Goal: Information Seeking & Learning: Find contact information

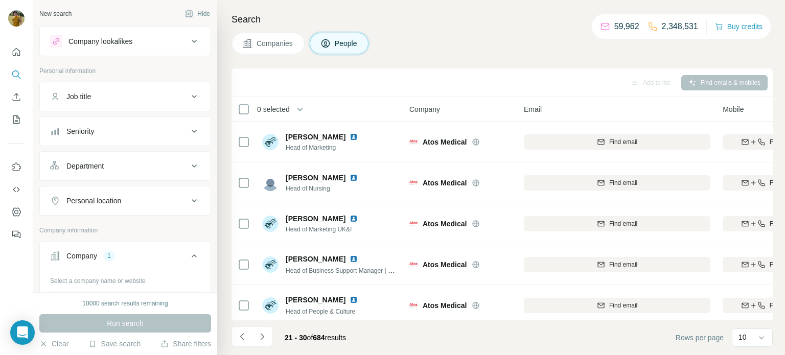
scroll to position [209, 94]
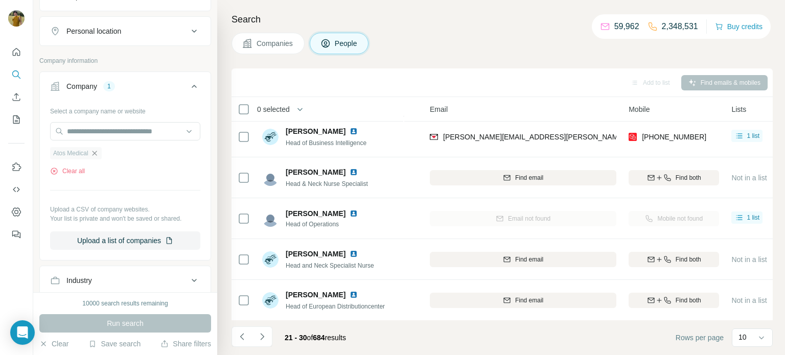
click at [97, 153] on icon "button" at bounding box center [94, 153] width 8 height 8
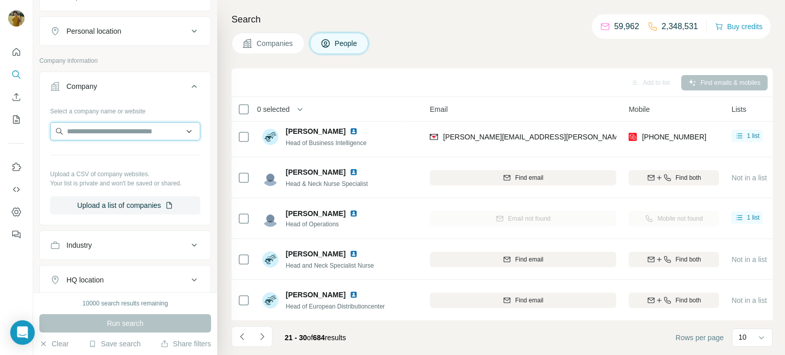
click at [87, 129] on input "text" at bounding box center [125, 131] width 150 height 18
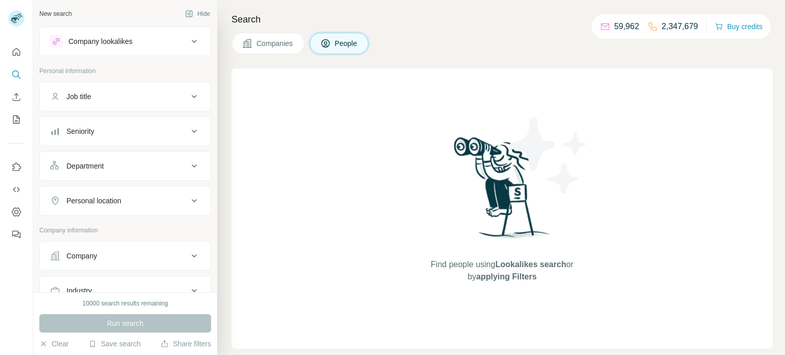
click at [111, 251] on div "Company" at bounding box center [119, 256] width 138 height 10
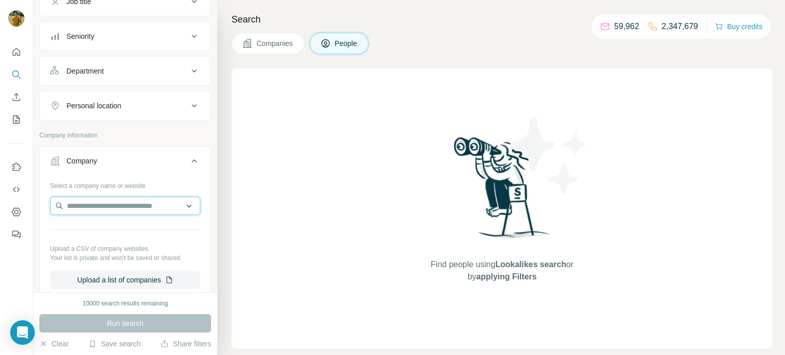
click at [102, 206] on input "text" at bounding box center [125, 206] width 150 height 18
paste input "**********"
type input "**********"
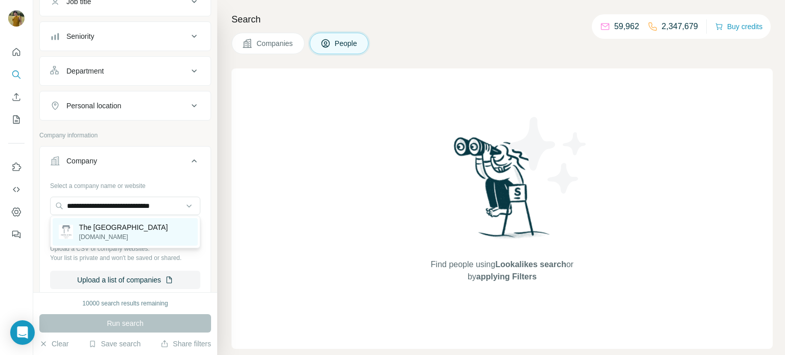
click at [102, 223] on p "The Royal Crescent Hotel AND Spa" at bounding box center [123, 227] width 89 height 10
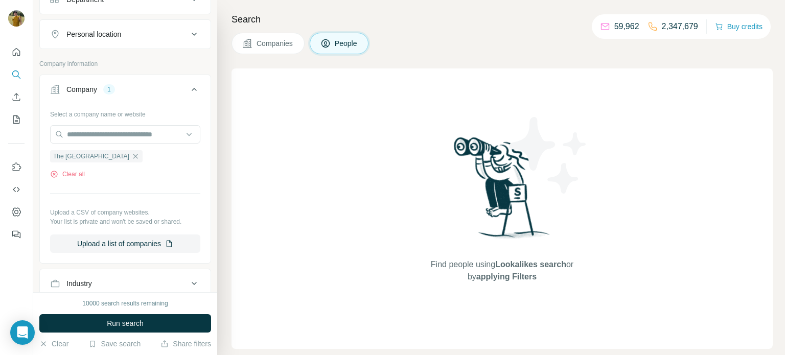
scroll to position [167, 0]
click at [138, 321] on span "Run search" at bounding box center [125, 323] width 37 height 10
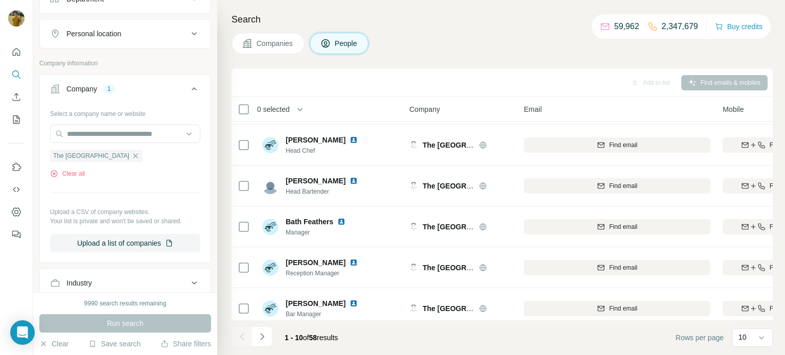
scroll to position [209, 0]
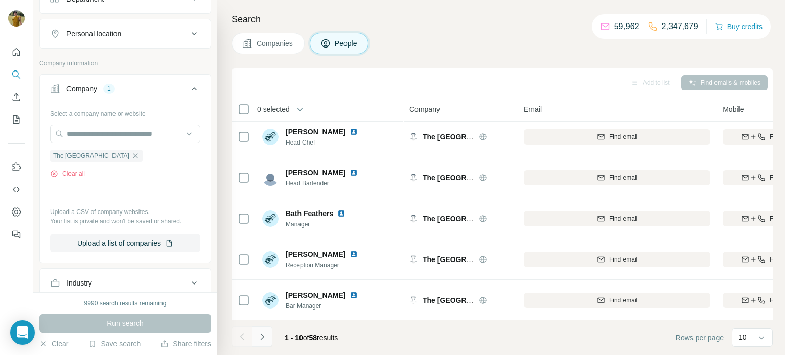
click at [264, 338] on icon "Navigate to next page" at bounding box center [262, 337] width 10 height 10
click at [267, 336] on button "Navigate to next page" at bounding box center [262, 336] width 20 height 20
click at [266, 336] on icon "Navigate to next page" at bounding box center [262, 337] width 10 height 10
click at [262, 340] on icon "Navigate to next page" at bounding box center [262, 337] width 10 height 10
click at [264, 337] on icon "Navigate to next page" at bounding box center [262, 337] width 10 height 10
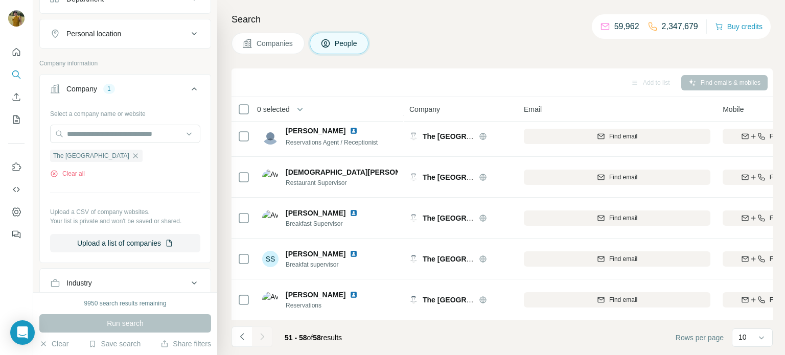
scroll to position [128, 0]
click at [245, 337] on icon "Navigate to previous page" at bounding box center [242, 337] width 10 height 10
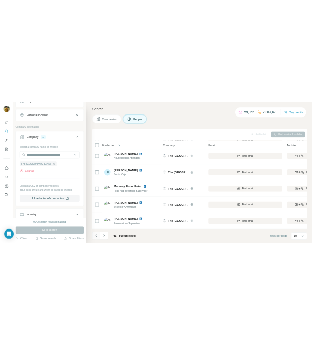
scroll to position [209, 0]
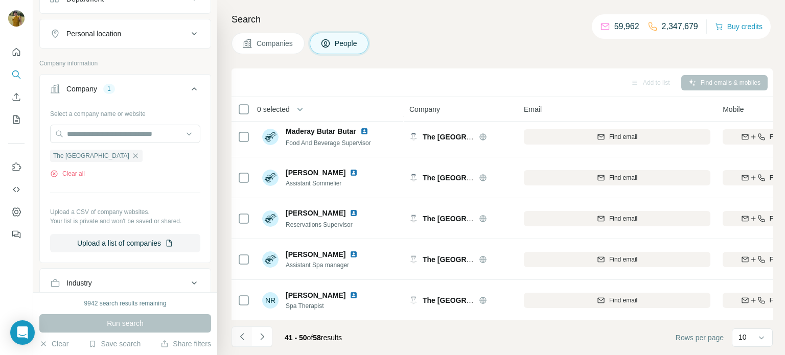
click at [245, 337] on icon "Navigate to previous page" at bounding box center [242, 337] width 10 height 10
click at [244, 339] on icon "Navigate to previous page" at bounding box center [242, 337] width 10 height 10
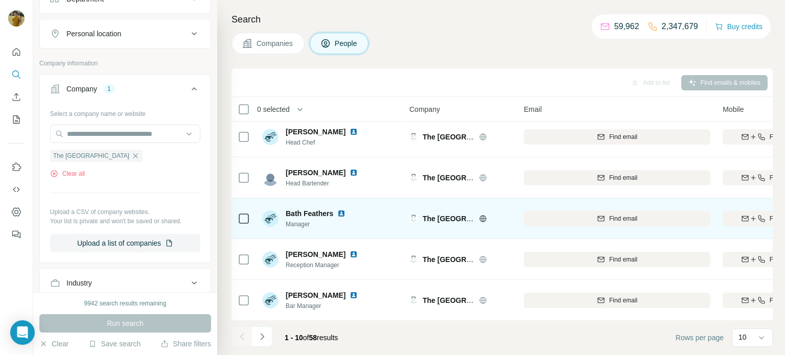
click at [341, 213] on img at bounding box center [341, 213] width 8 height 8
